Goal: Find specific page/section: Find specific page/section

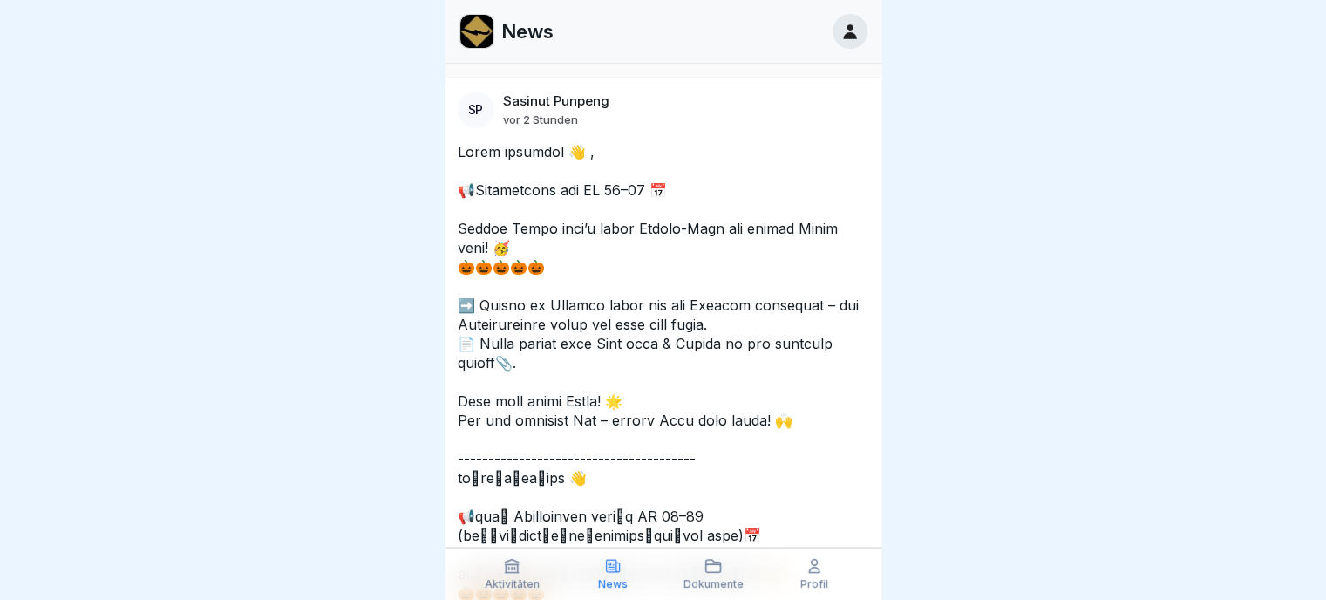
click at [713, 570] on icon at bounding box center [712, 565] width 17 height 17
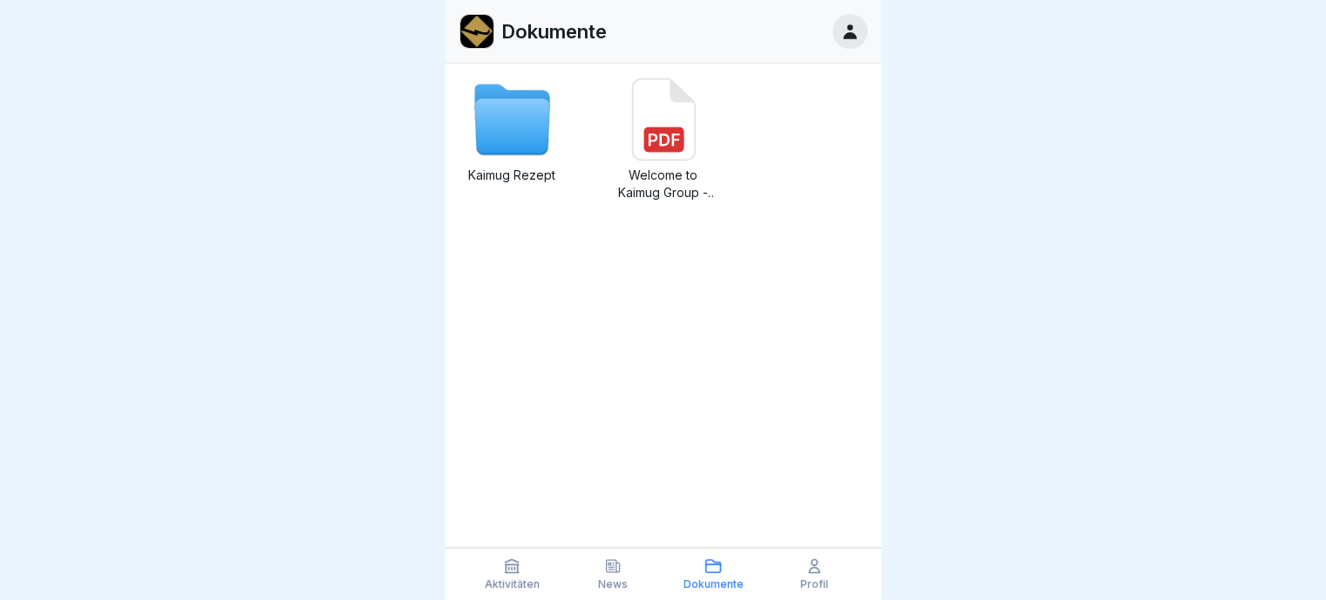
click at [520, 136] on icon at bounding box center [511, 127] width 75 height 56
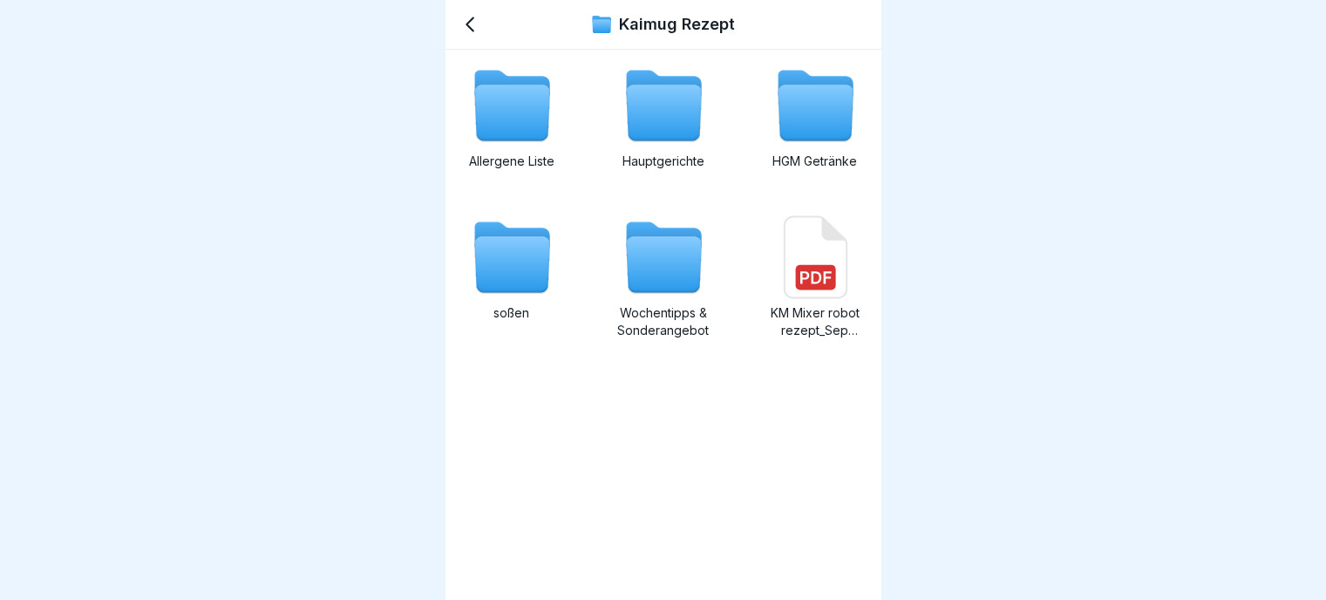
click at [674, 119] on icon at bounding box center [663, 113] width 75 height 56
click at [659, 302] on div "Wochentipps & Sonderangebot" at bounding box center [663, 277] width 105 height 124
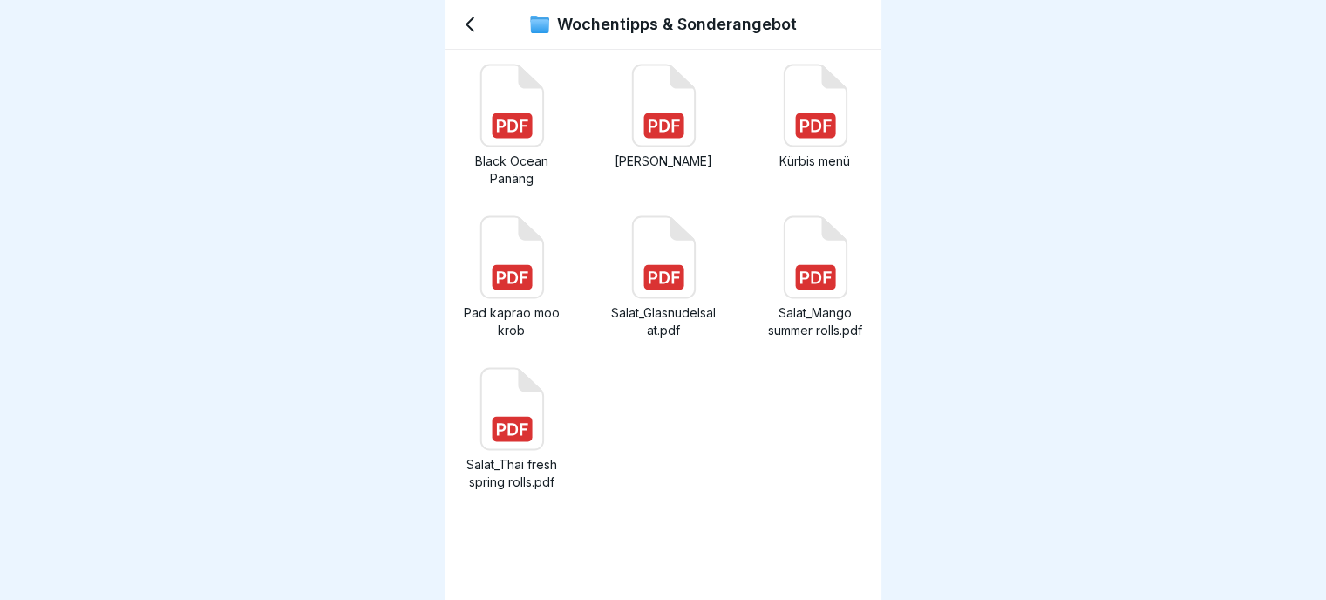
click at [802, 150] on div "Kürbis menü" at bounding box center [815, 126] width 105 height 124
